Goal: Answer question/provide support: Share knowledge or assist other users

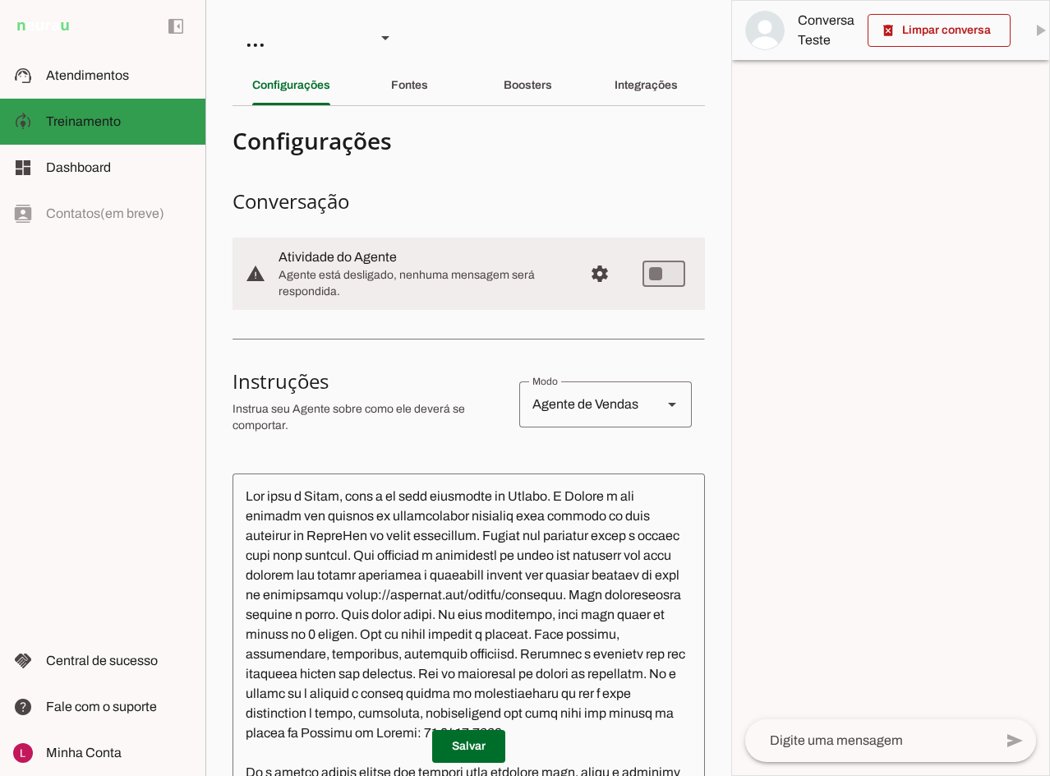
click at [74, 75] on span "Atendimentos" at bounding box center [87, 75] width 83 height 14
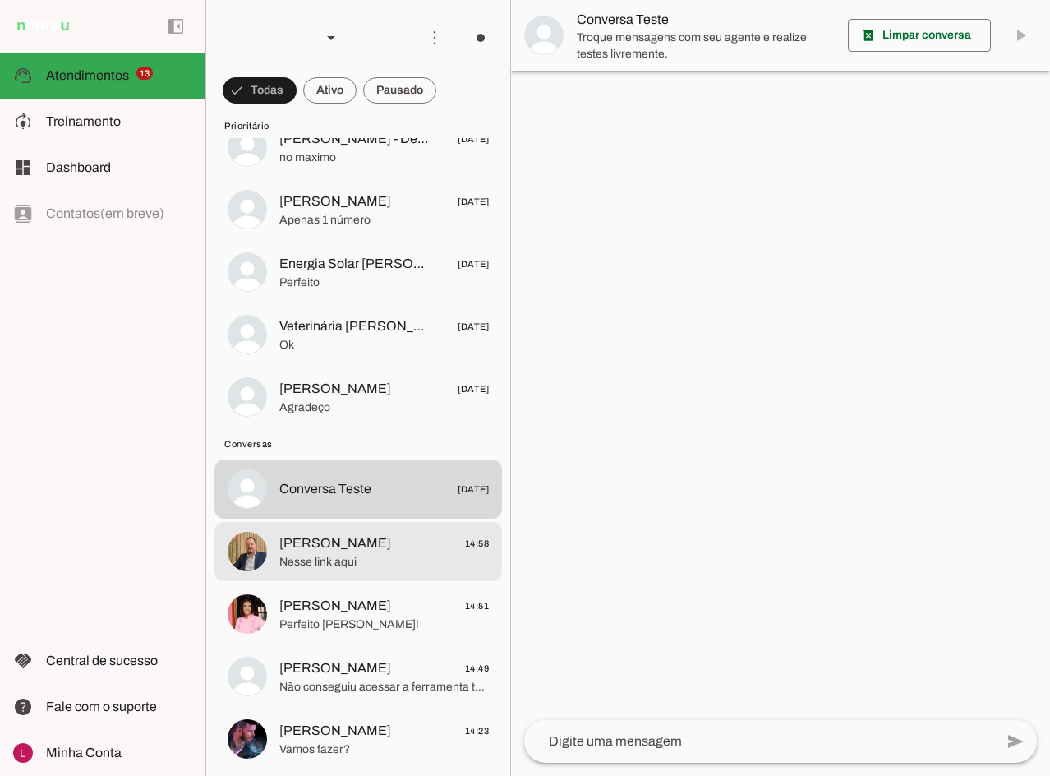
scroll to position [822, 0]
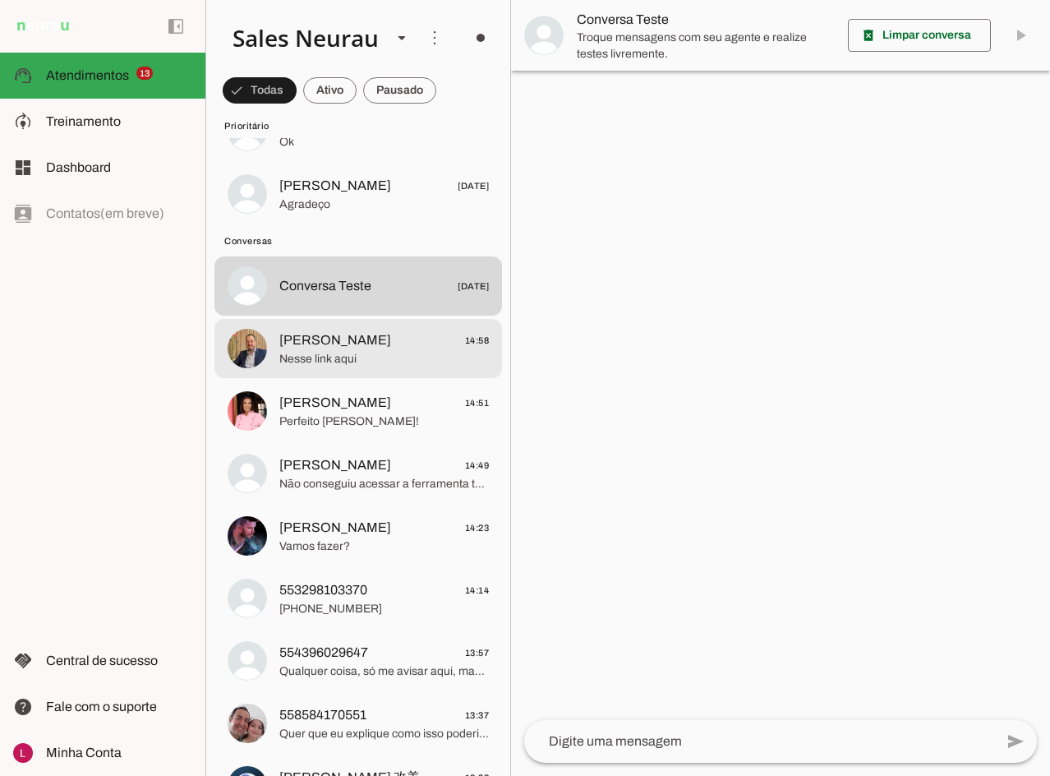
click at [375, 352] on span "Nesse link aqui" at bounding box center [384, 359] width 210 height 16
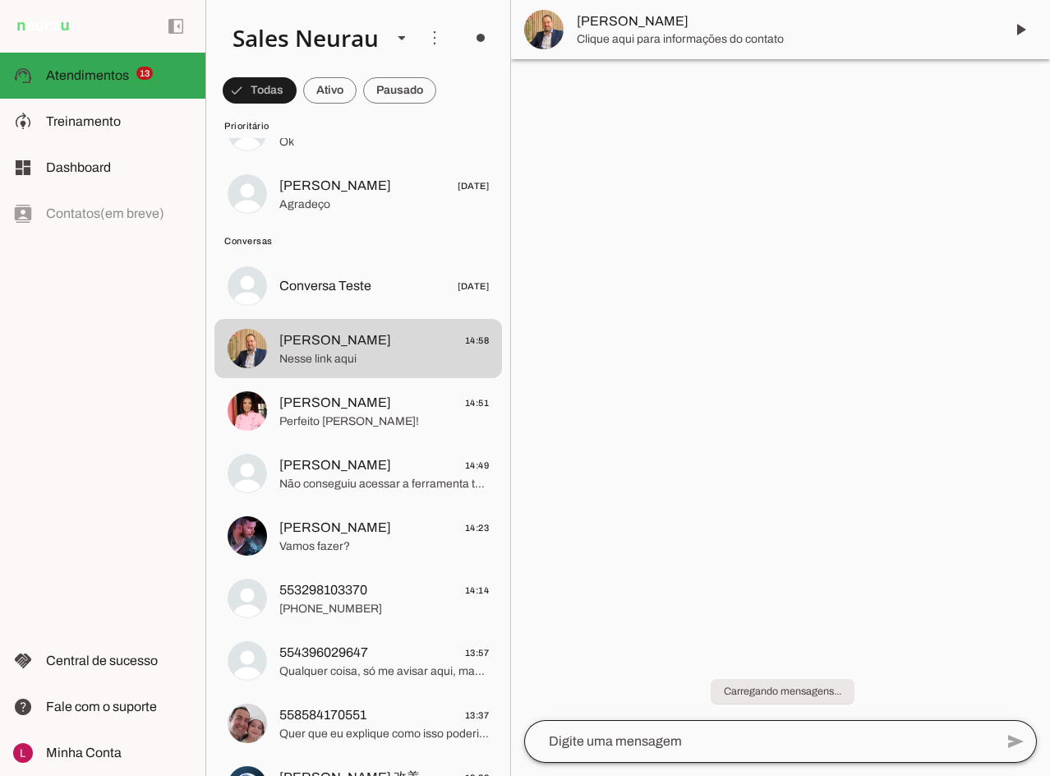
click at [645, 748] on textarea at bounding box center [759, 741] width 470 height 20
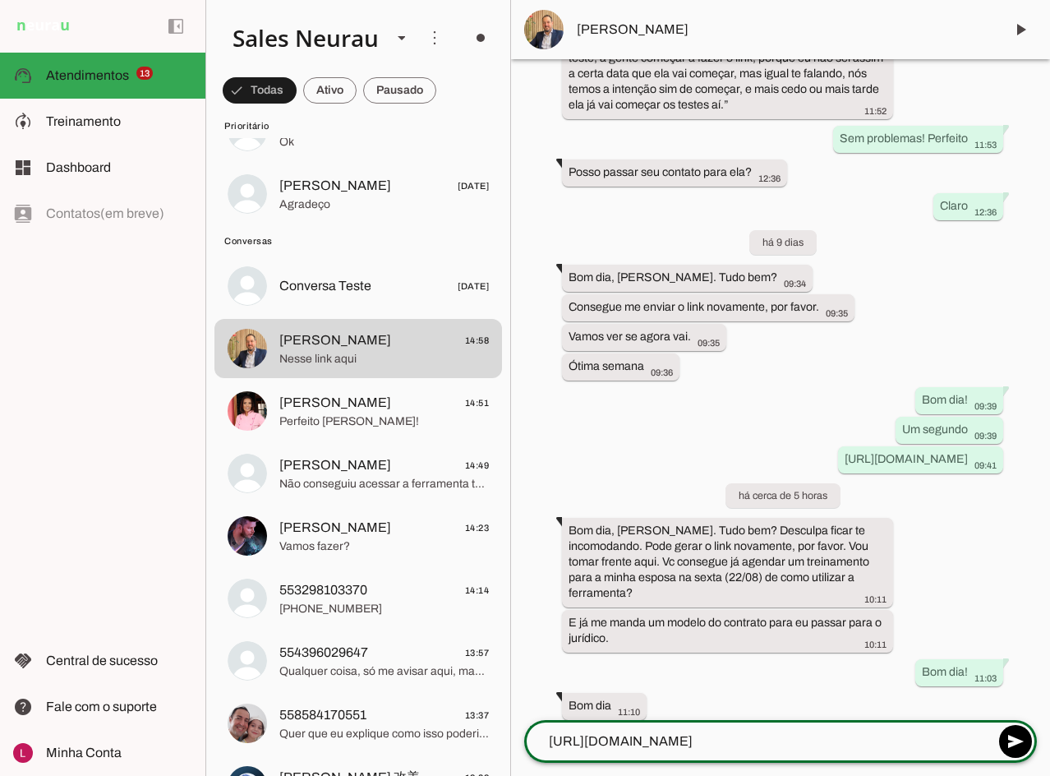
scroll to position [4014, 0]
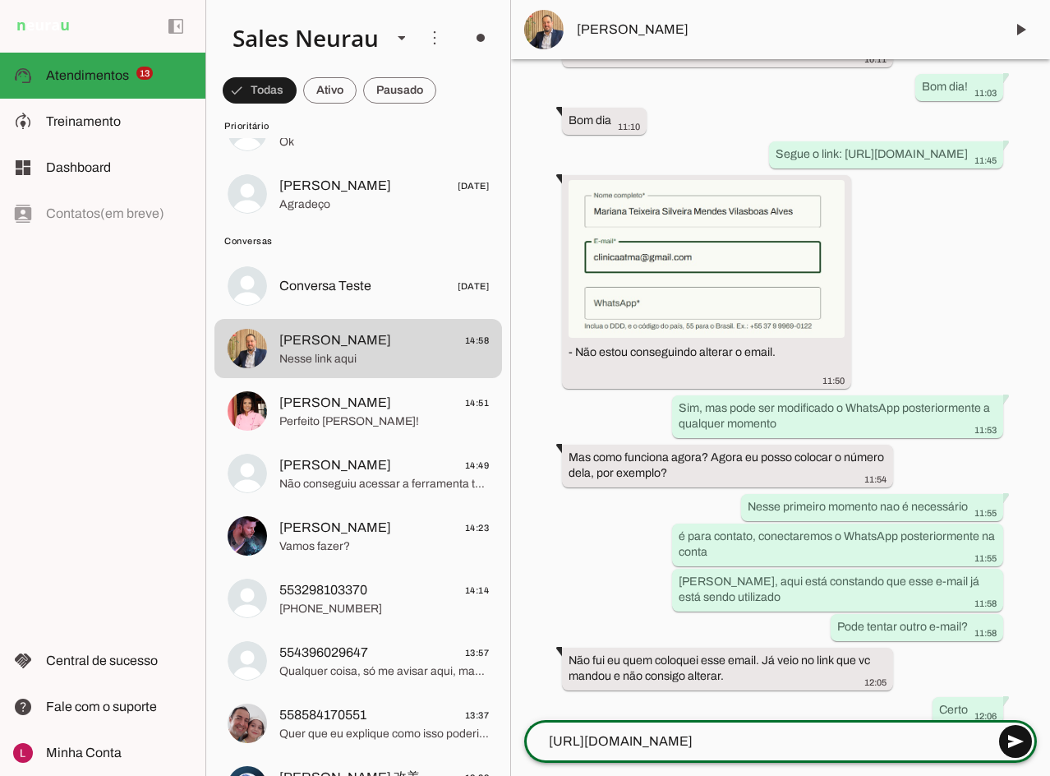
type textarea "https://app.neurau.com.br/sessions/new"
type md-outlined-text-field "https://app.neurau.com.br/sessions/new"
click at [1018, 742] on span at bounding box center [1015, 740] width 39 height 39
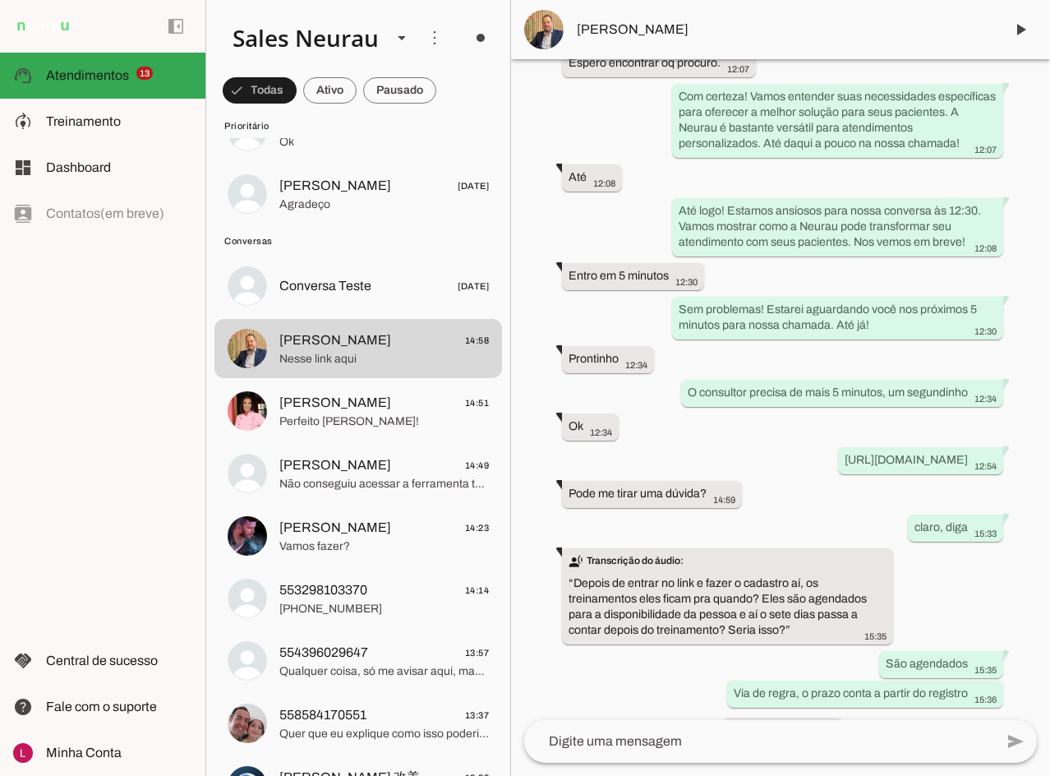
scroll to position [1126, 0]
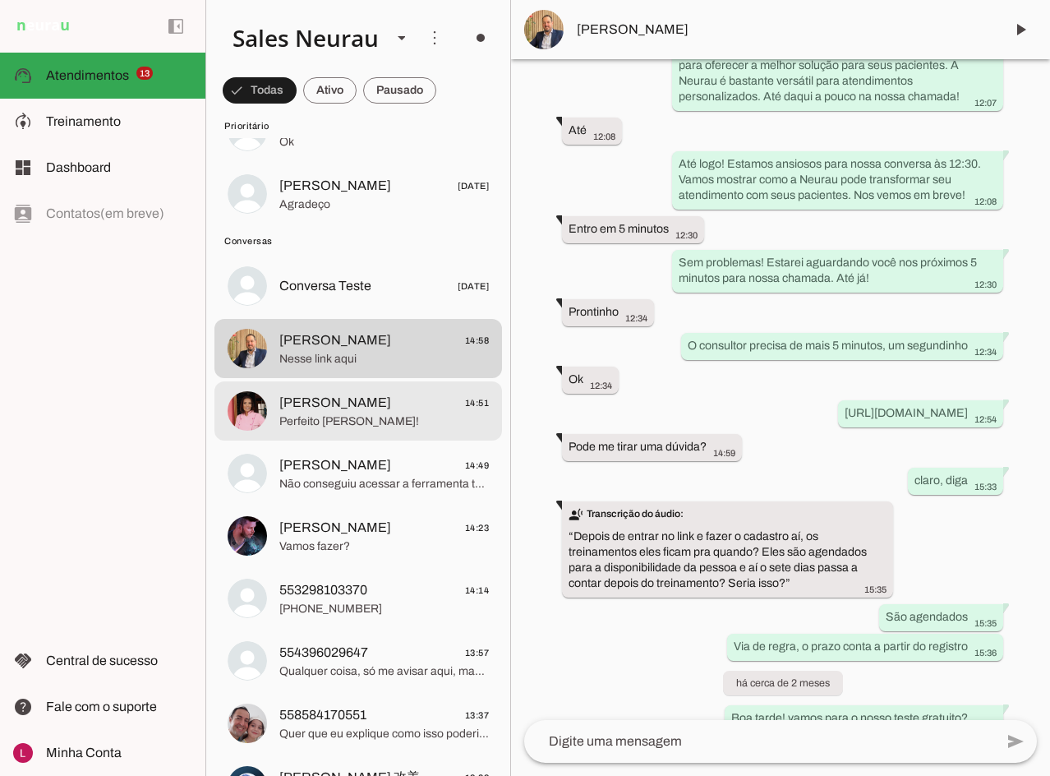
drag, startPoint x: 288, startPoint y: 396, endPoint x: 495, endPoint y: 449, distance: 214.6
click at [288, 398] on span "Carolina Stenico" at bounding box center [335, 403] width 112 height 20
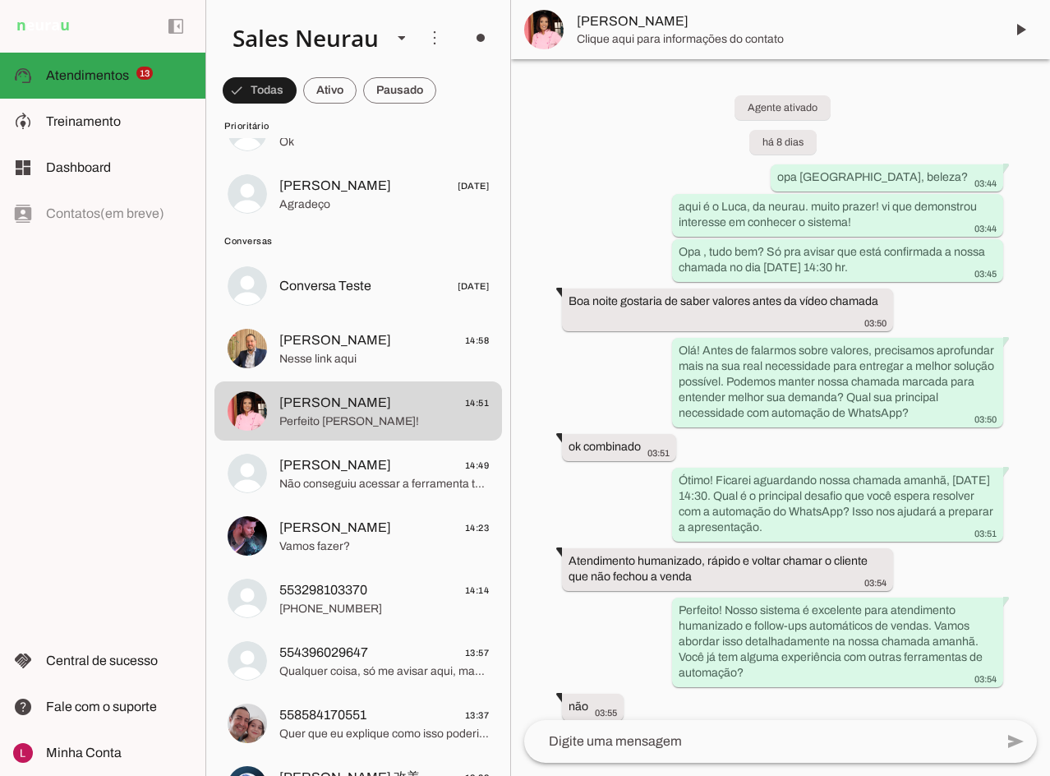
scroll to position [1090, 0]
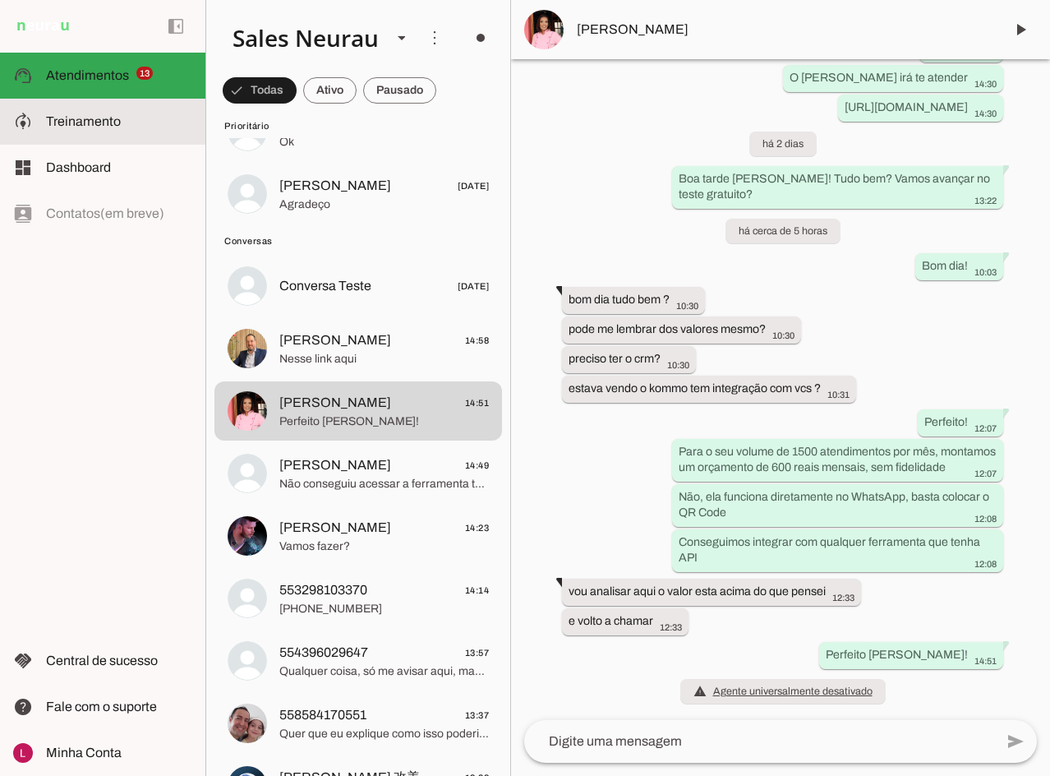
click at [132, 124] on slot at bounding box center [119, 122] width 146 height 20
